Goal: Task Accomplishment & Management: Complete application form

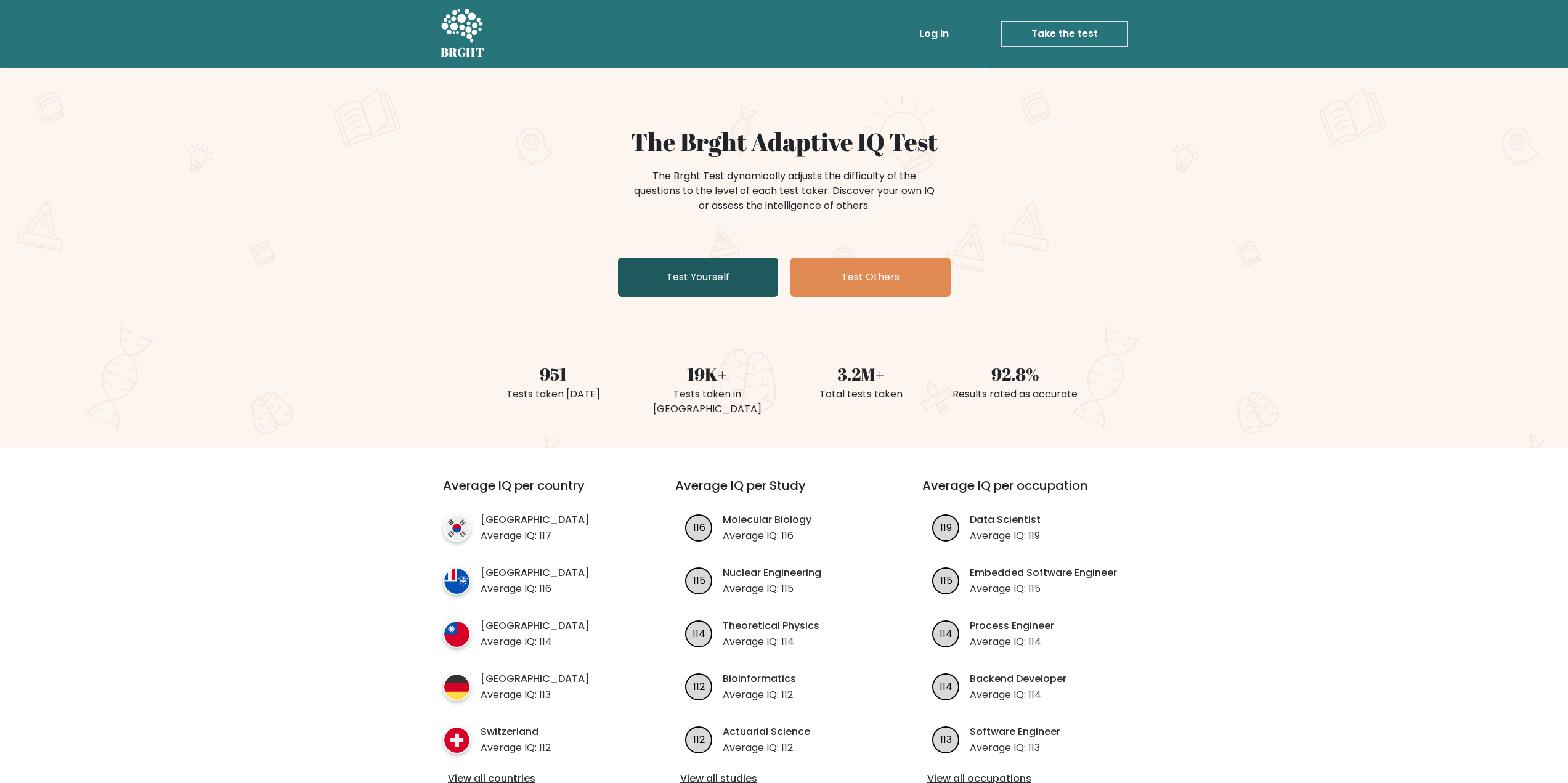
click at [704, 277] on link "Test Yourself" at bounding box center [698, 277] width 160 height 39
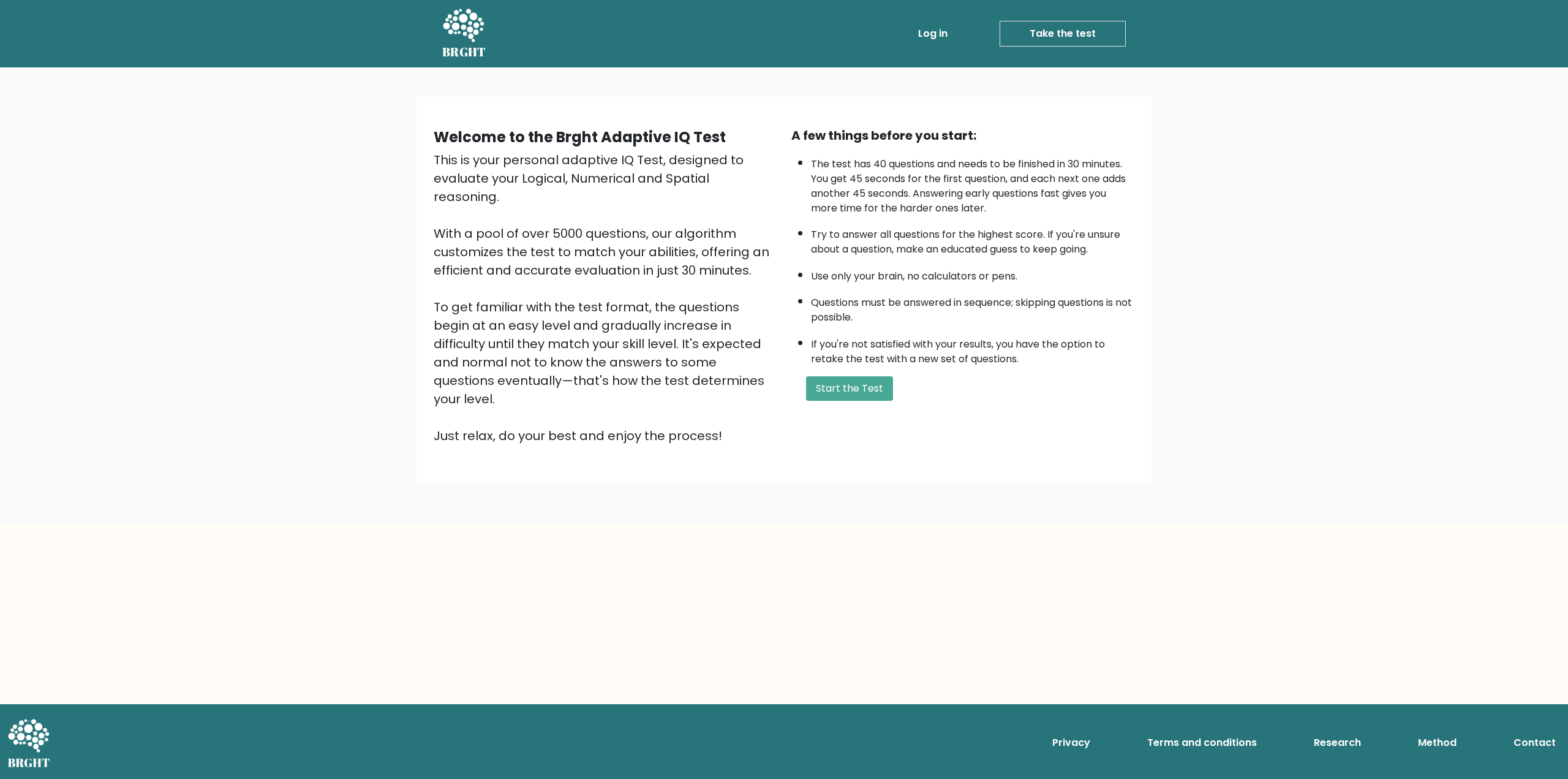
drag, startPoint x: 862, startPoint y: 392, endPoint x: 748, endPoint y: 424, distance: 118.4
click at [748, 424] on div "Welcome to the Brght Adaptive IQ Test This is your personal adaptive IQ Test, d…" at bounding box center [784, 290] width 720 height 348
click at [836, 392] on button "Start the Test" at bounding box center [849, 388] width 87 height 24
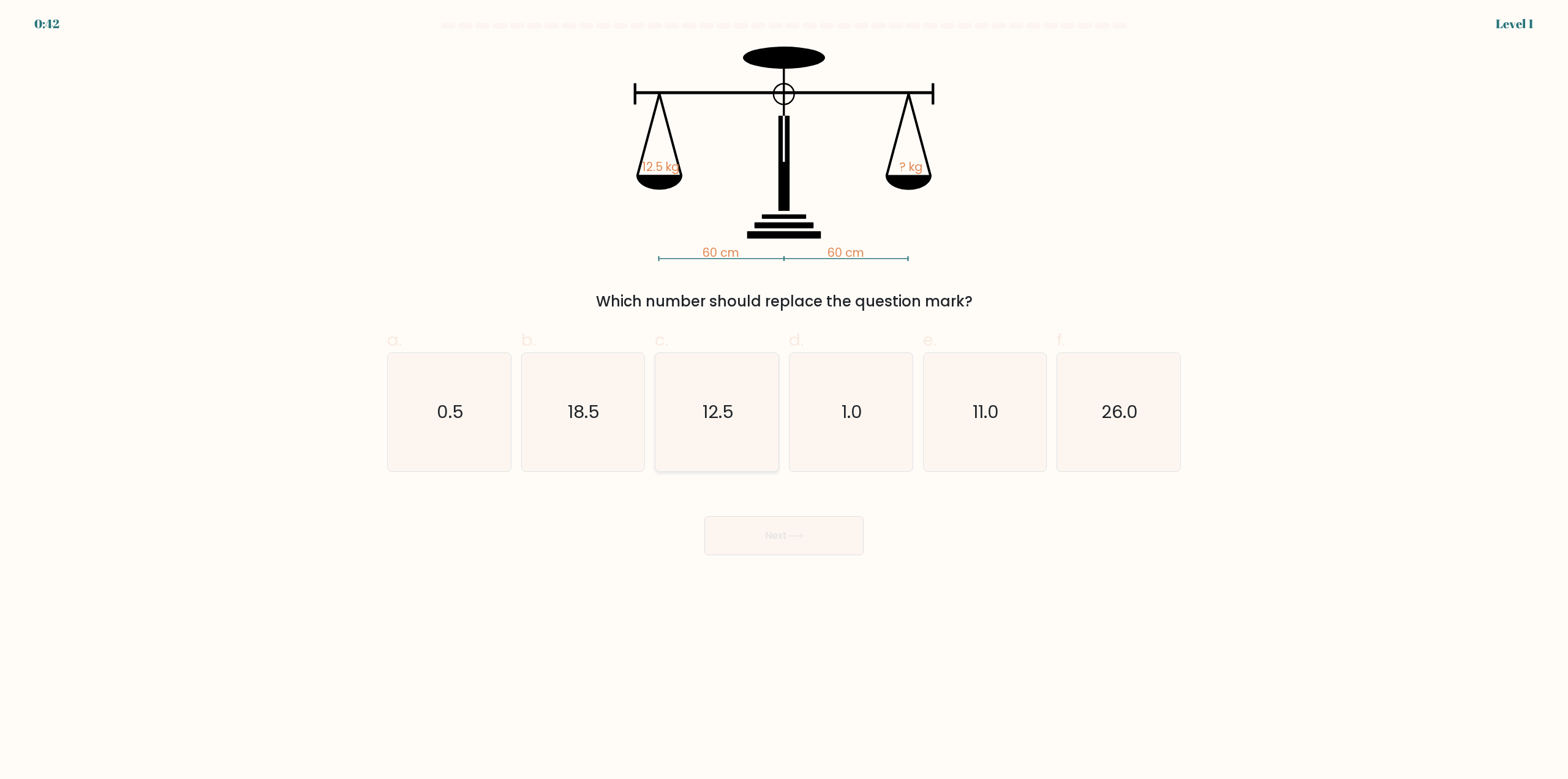
click at [724, 434] on icon "12.5" at bounding box center [717, 412] width 118 height 118
click at [784, 397] on input "c. 12.5" at bounding box center [784, 393] width 1 height 8
radio input "true"
click at [764, 541] on button "Next" at bounding box center [784, 535] width 159 height 39
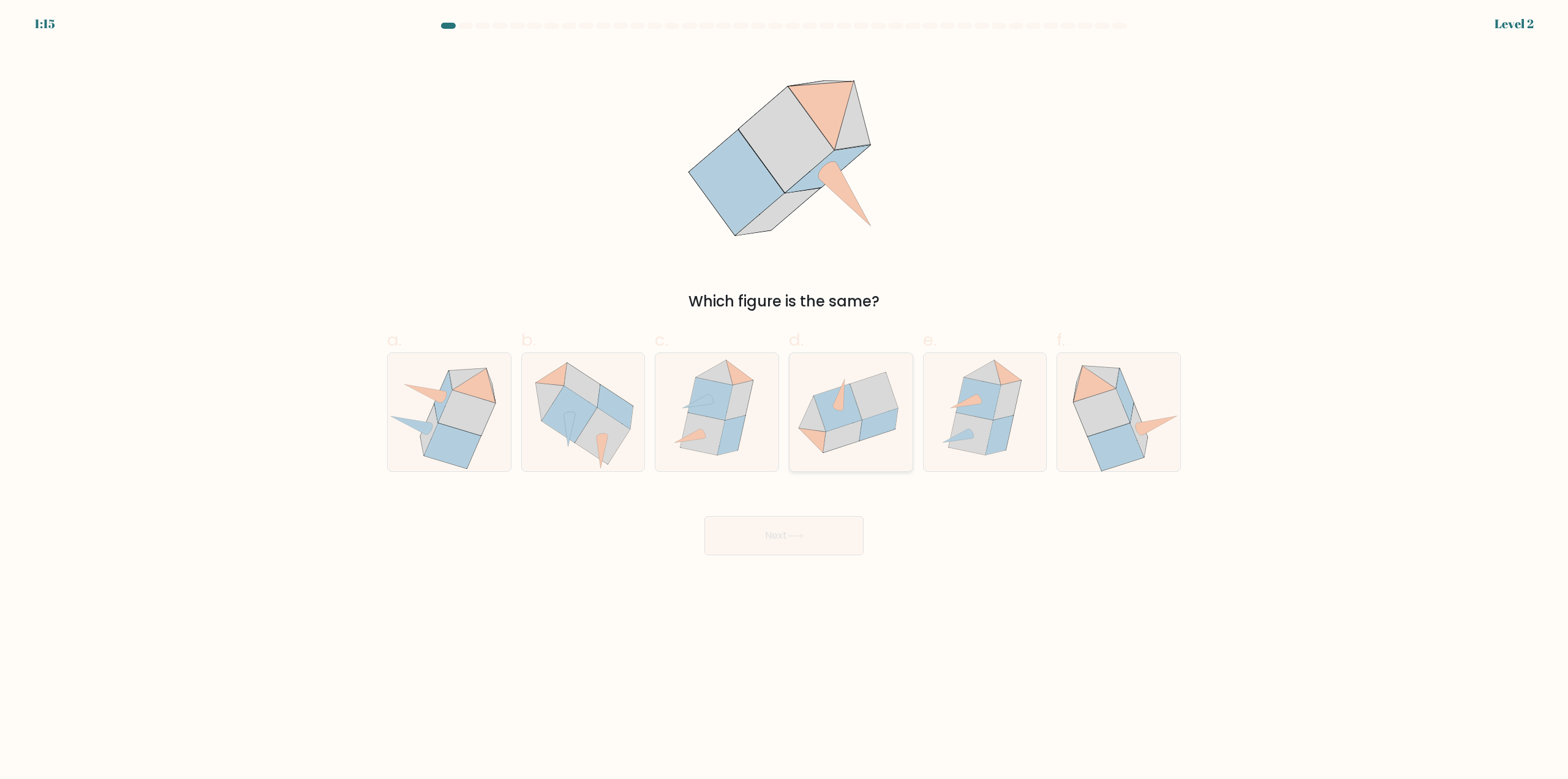
click at [883, 450] on icon at bounding box center [851, 413] width 123 height 101
click at [784, 397] on input "d." at bounding box center [784, 393] width 1 height 8
radio input "true"
click at [807, 544] on button "Next" at bounding box center [784, 535] width 159 height 39
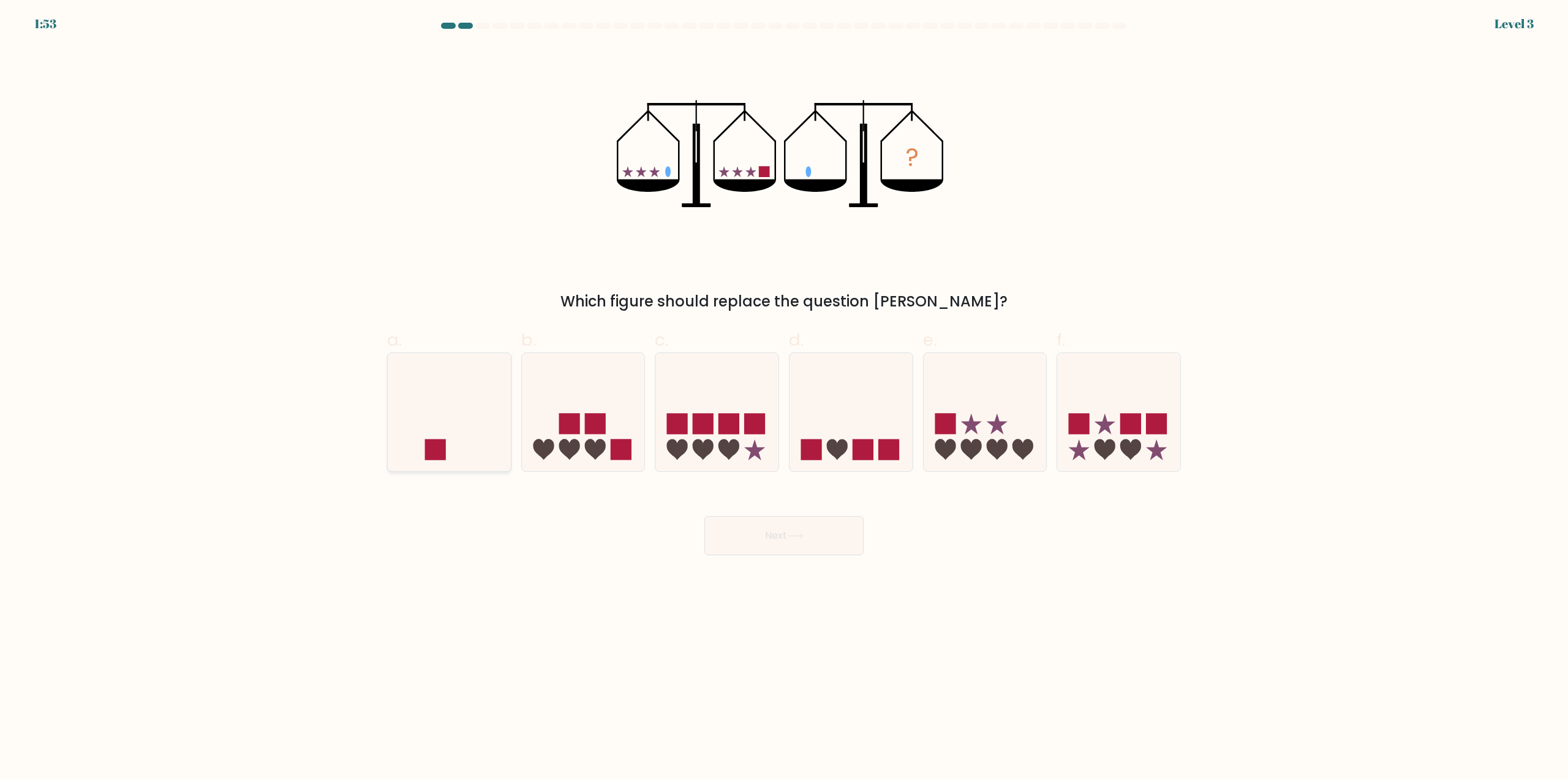
click at [433, 454] on rect at bounding box center [435, 449] width 21 height 21
click at [784, 397] on input "a." at bounding box center [784, 393] width 1 height 8
radio input "true"
click at [782, 522] on button "Next" at bounding box center [784, 535] width 159 height 39
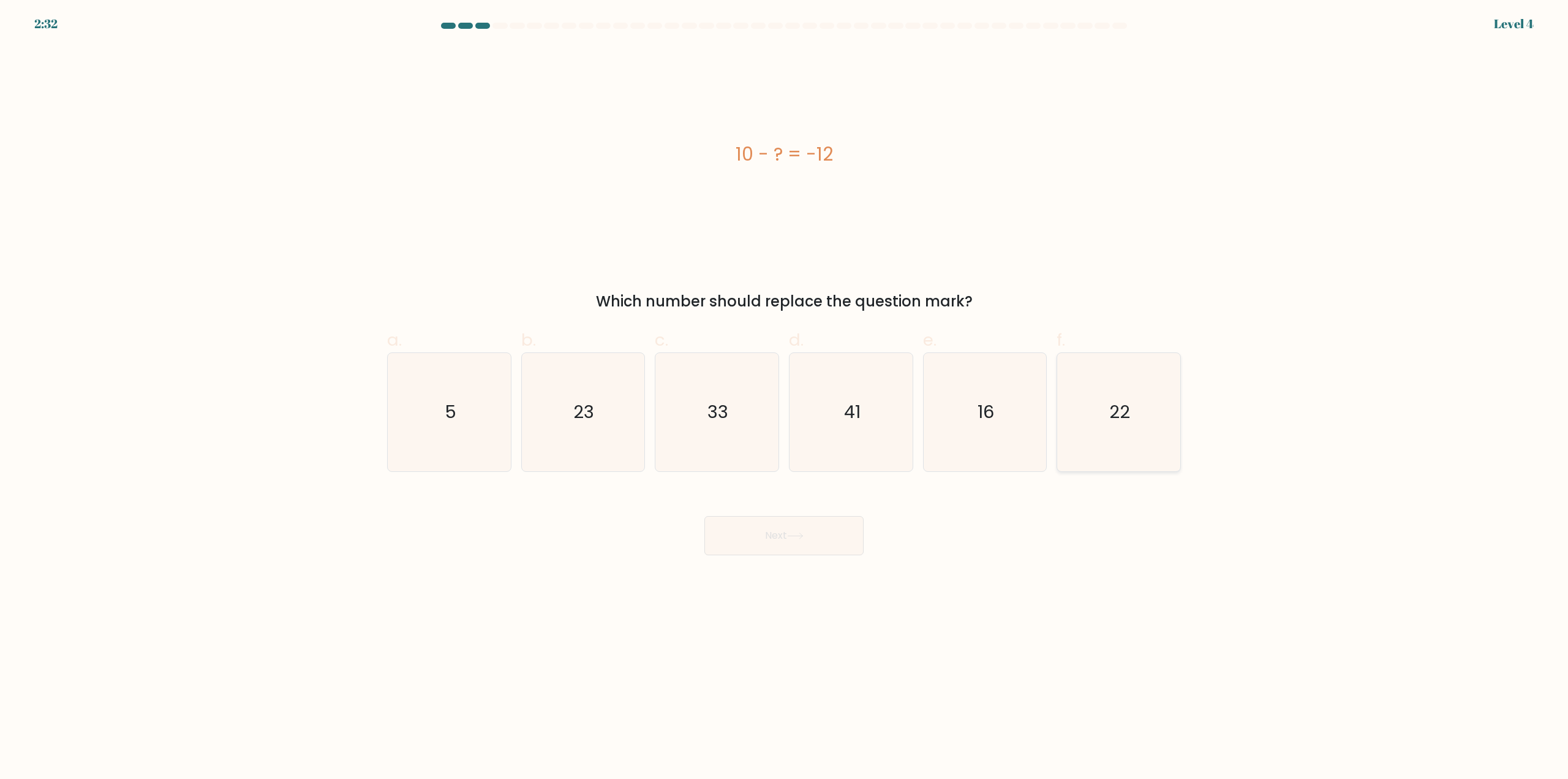
click at [1121, 440] on icon "22" at bounding box center [1119, 412] width 118 height 118
click at [784, 397] on input "f. 22" at bounding box center [784, 393] width 1 height 8
radio input "true"
click at [809, 542] on button "Next" at bounding box center [784, 535] width 159 height 39
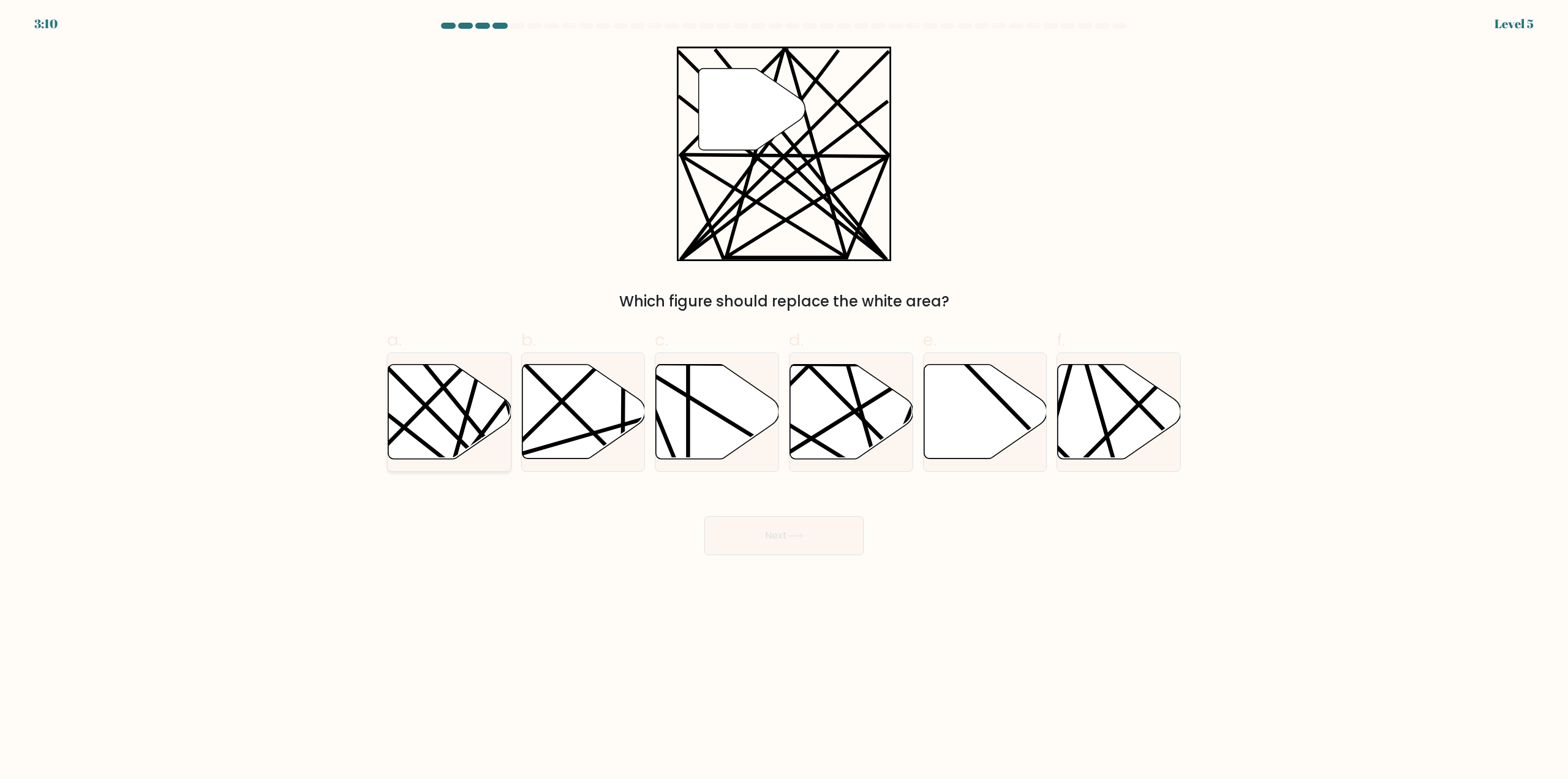
click at [433, 405] on icon at bounding box center [450, 412] width 123 height 95
click at [784, 397] on input "a." at bounding box center [784, 393] width 1 height 8
radio input "true"
click at [821, 531] on button "Next" at bounding box center [784, 535] width 159 height 39
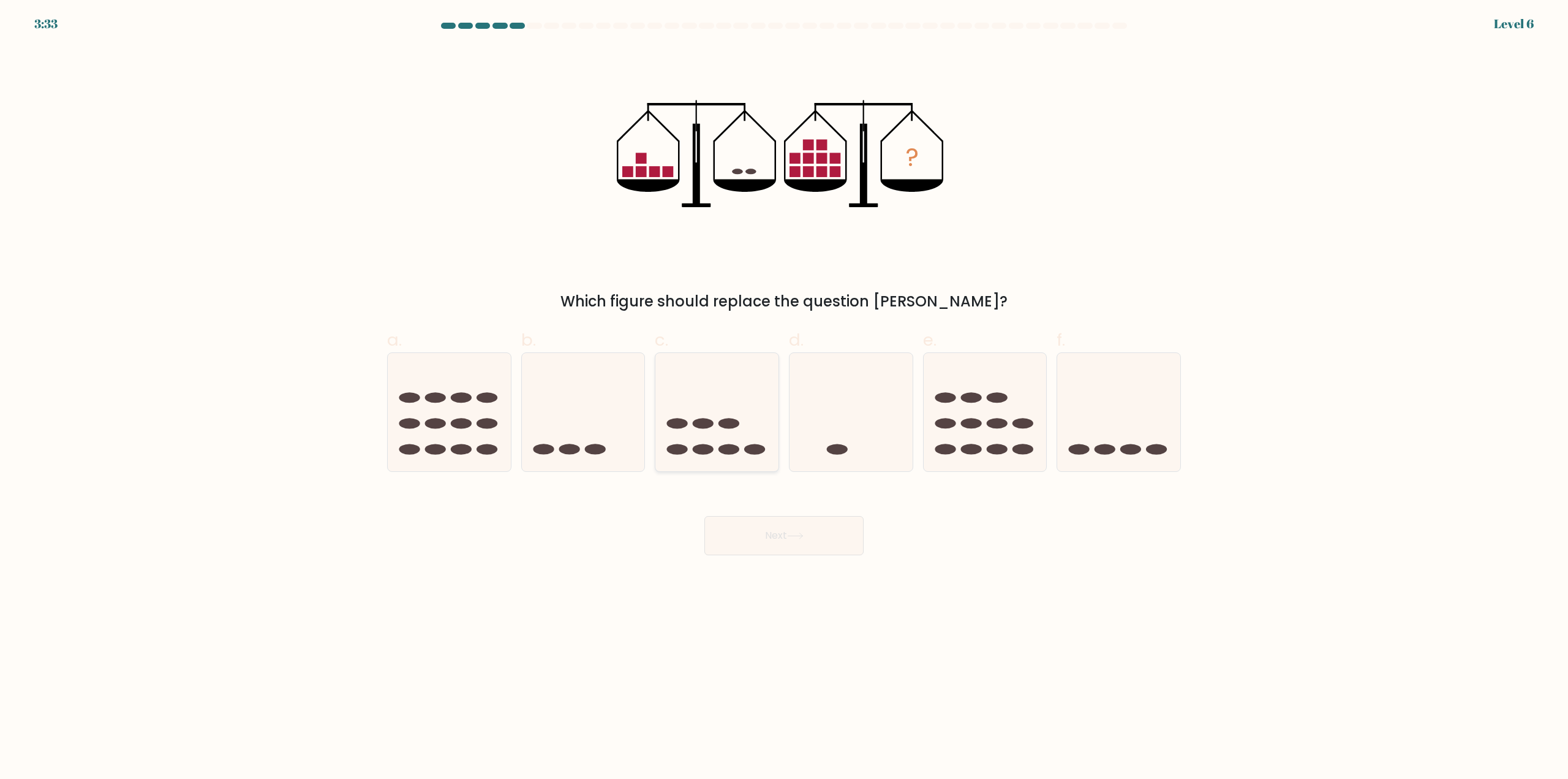
click at [737, 446] on ellipse at bounding box center [728, 449] width 21 height 11
click at [784, 397] on input "c." at bounding box center [784, 393] width 1 height 8
radio input "true"
click at [763, 541] on button "Next" at bounding box center [784, 535] width 159 height 39
